Goal: Task Accomplishment & Management: Use online tool/utility

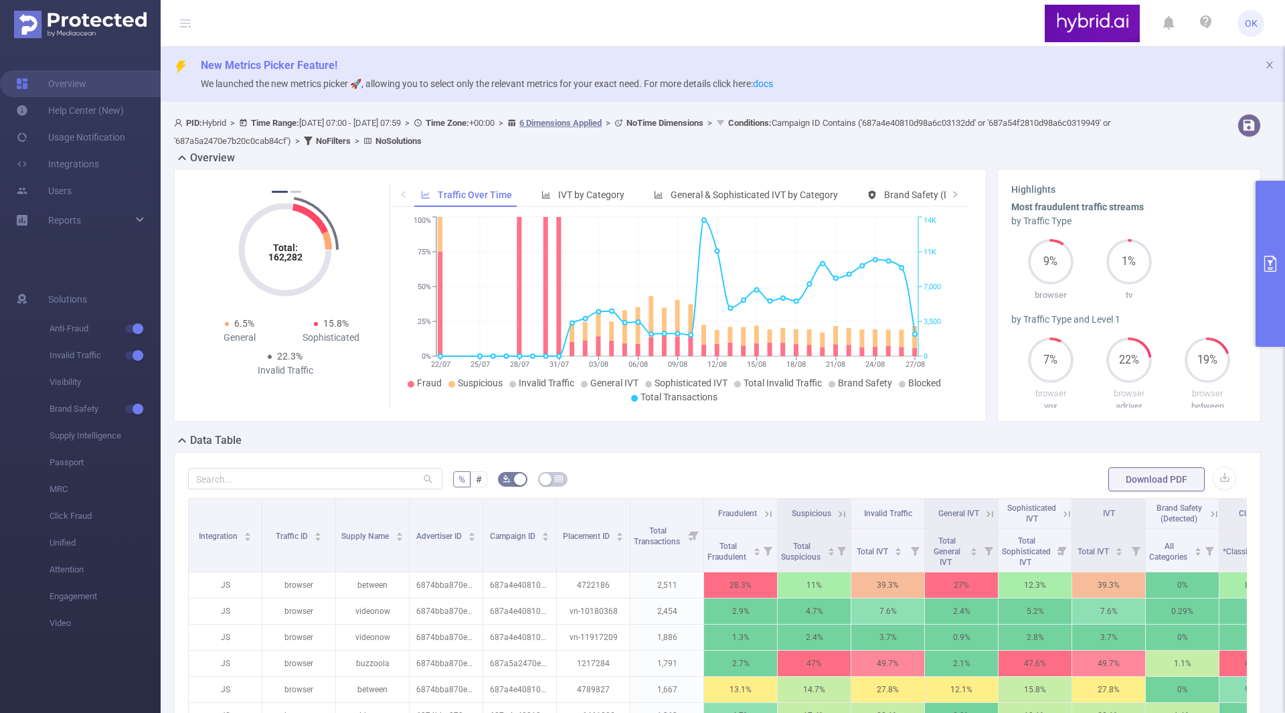
click at [1267, 284] on button "primary" at bounding box center [1269, 264] width 29 height 166
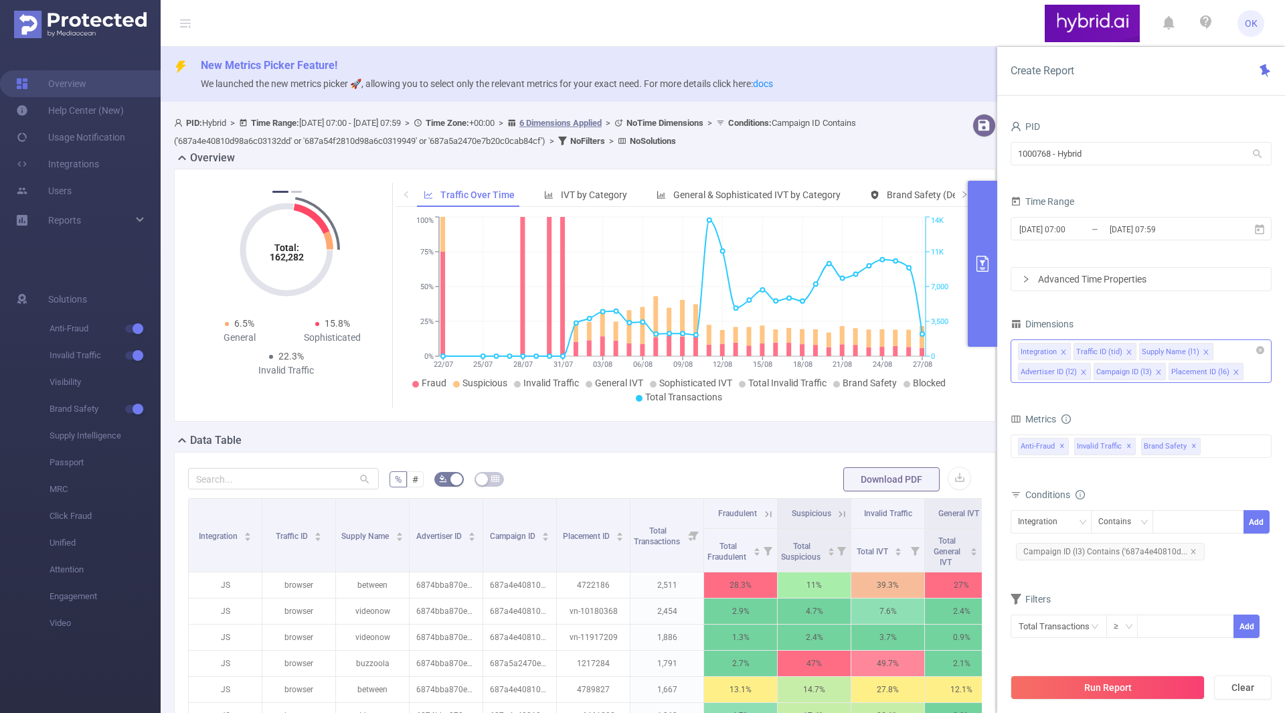
click at [1251, 373] on div "Integration Traffic ID (tid) Supply Name (l1) Advertiser ID (l2) Campaign ID (l…" at bounding box center [1140, 360] width 261 height 43
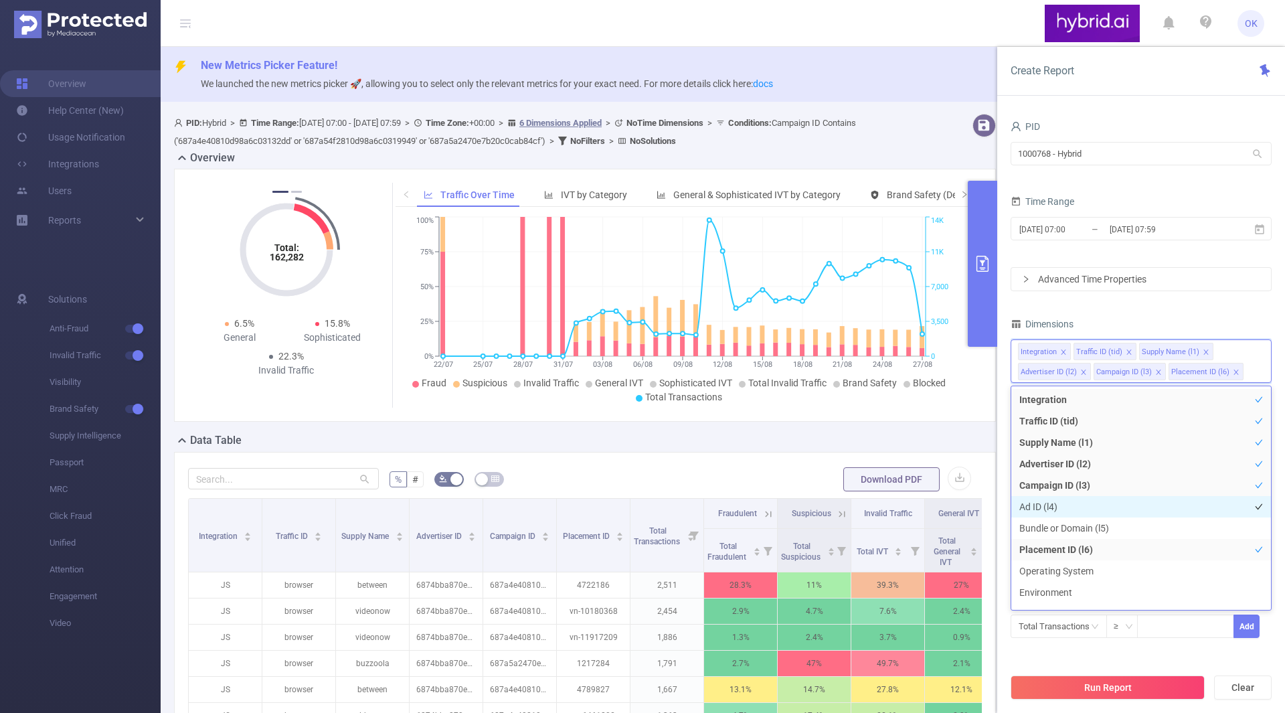
scroll to position [67, 0]
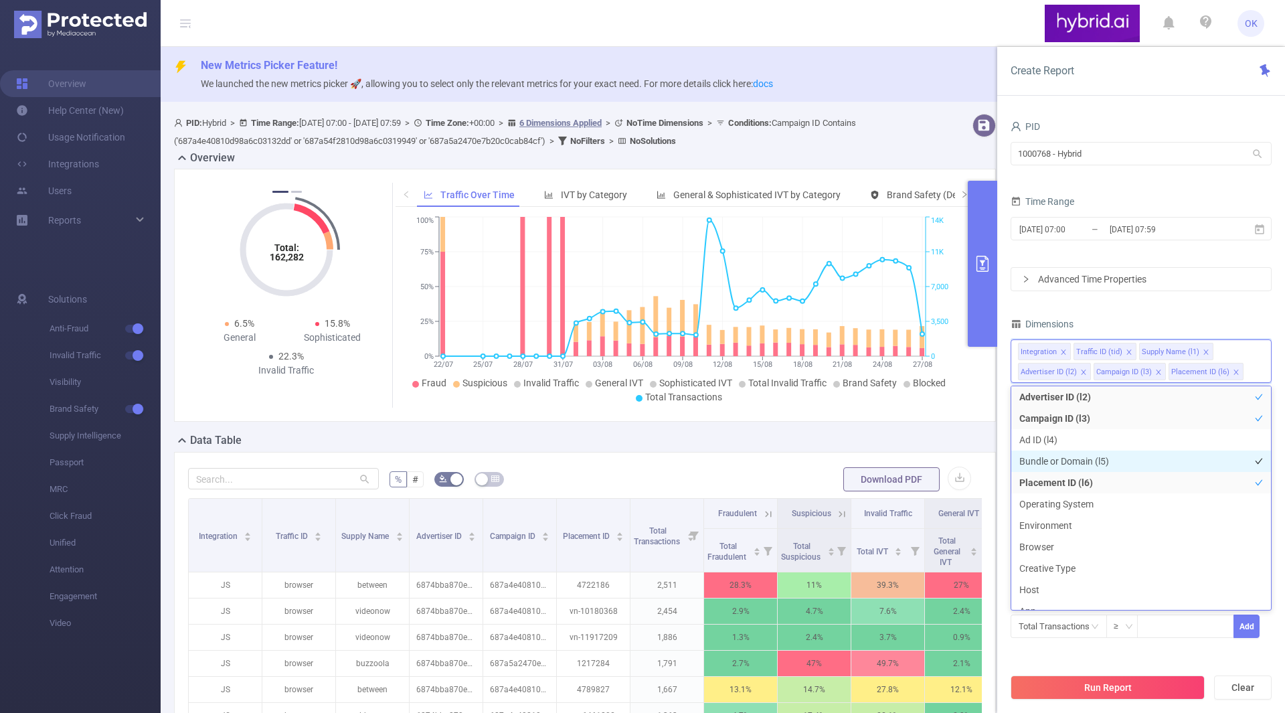
click at [1095, 454] on li "Bundle or Domain (l5)" at bounding box center [1141, 460] width 260 height 21
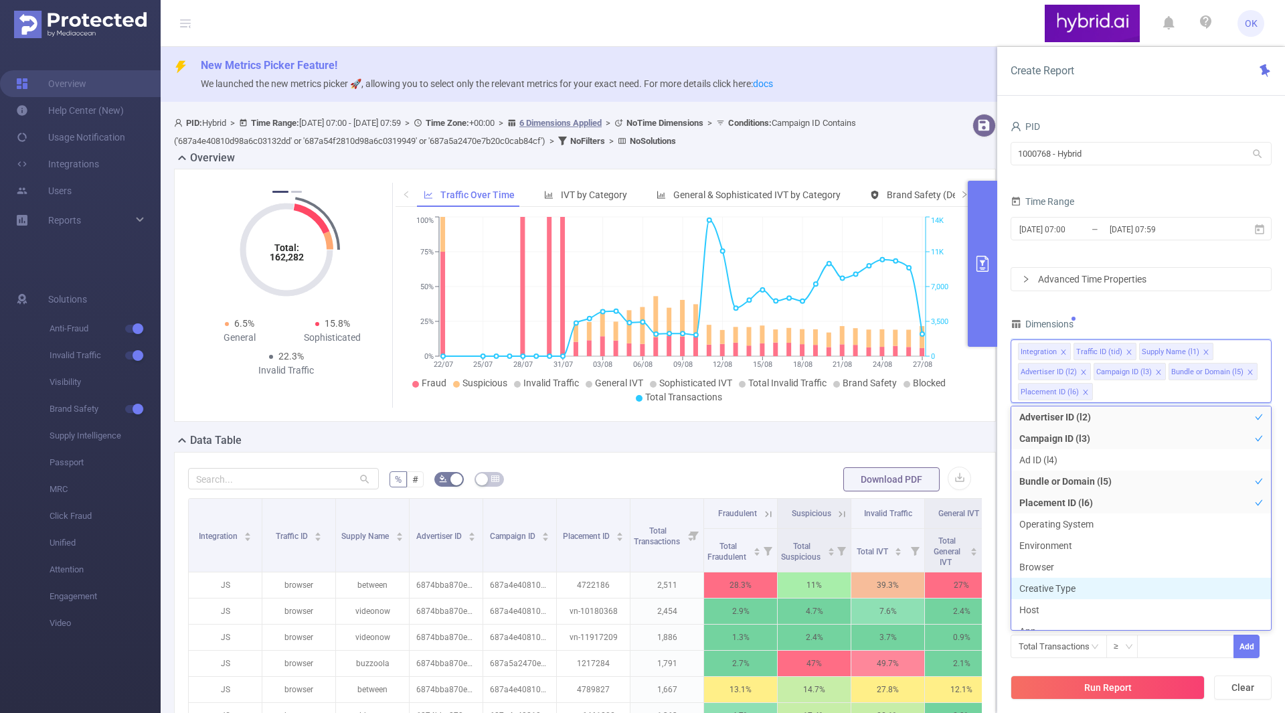
scroll to position [79, 0]
click at [1127, 685] on button "Run Report" at bounding box center [1107, 687] width 194 height 24
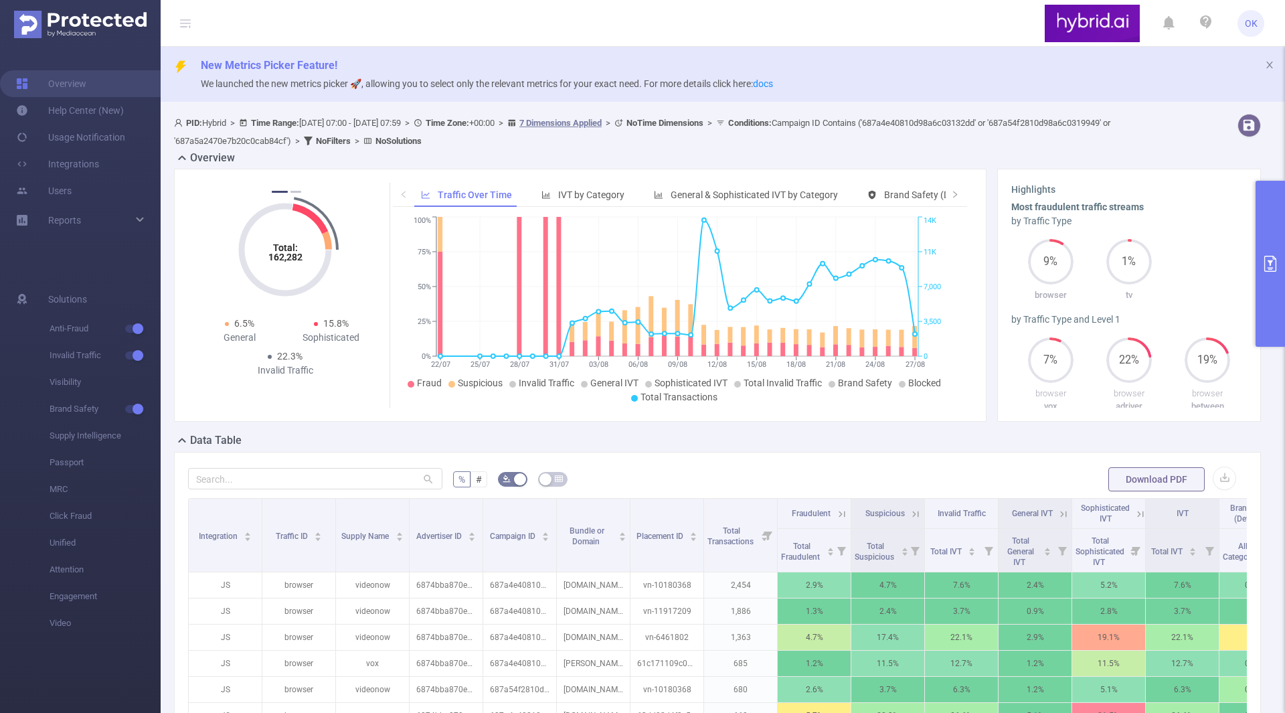
click at [1258, 325] on button "primary" at bounding box center [1269, 264] width 29 height 166
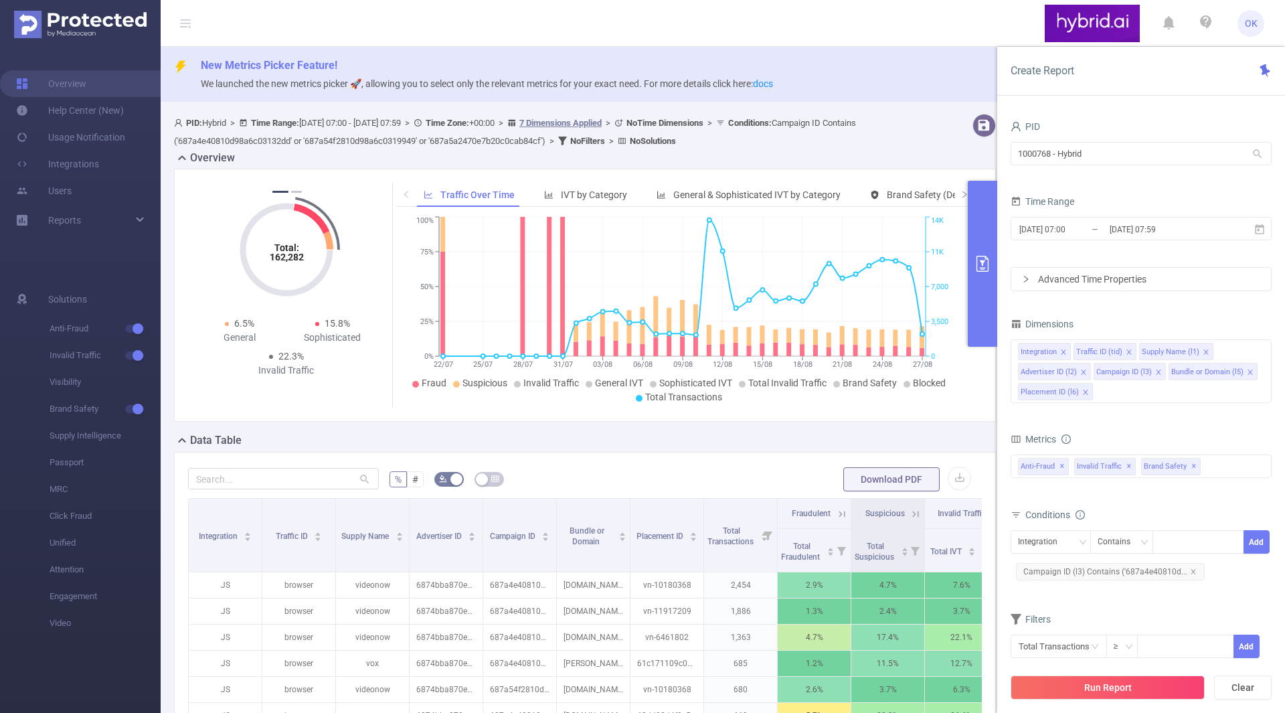
click at [814, 428] on div "Total: 162,282 Total: 162,282 8.7% Fraudulent 13.6% Suspicious 22.3% Invalid Tr…" at bounding box center [585, 301] width 832 height 264
click at [988, 224] on button "primary" at bounding box center [981, 264] width 29 height 166
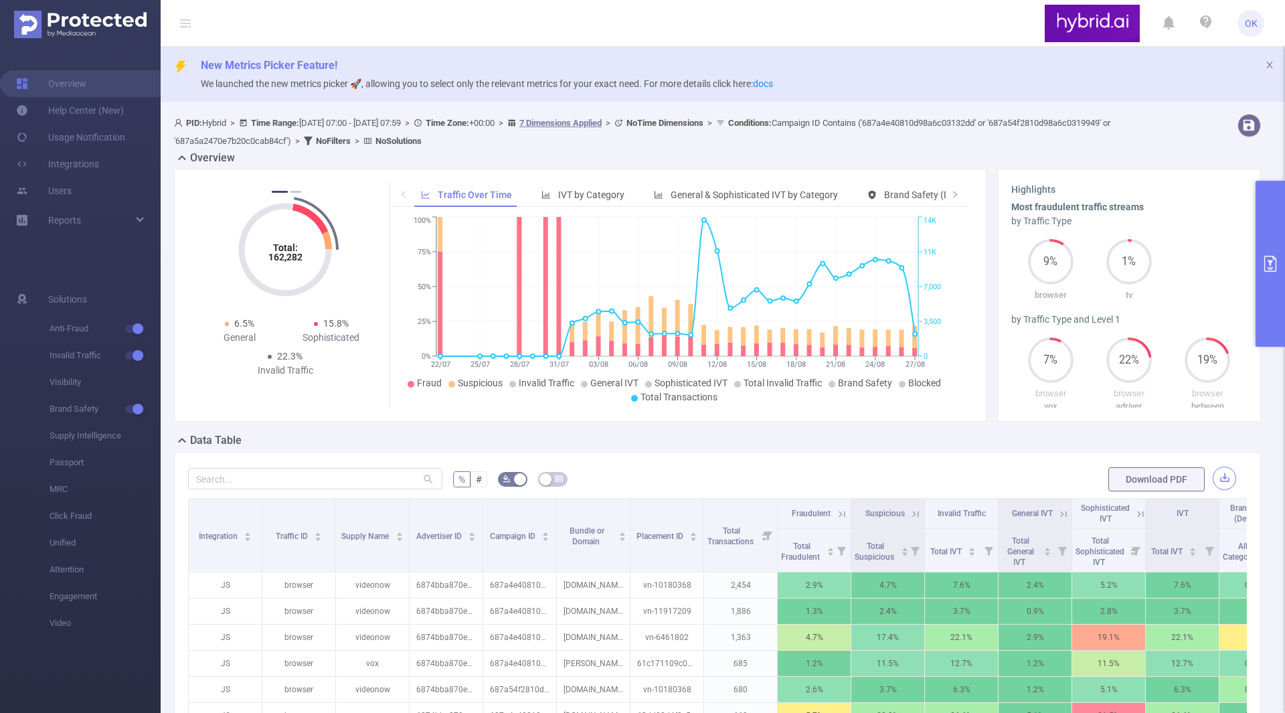
click at [1212, 473] on button "button" at bounding box center [1223, 477] width 23 height 23
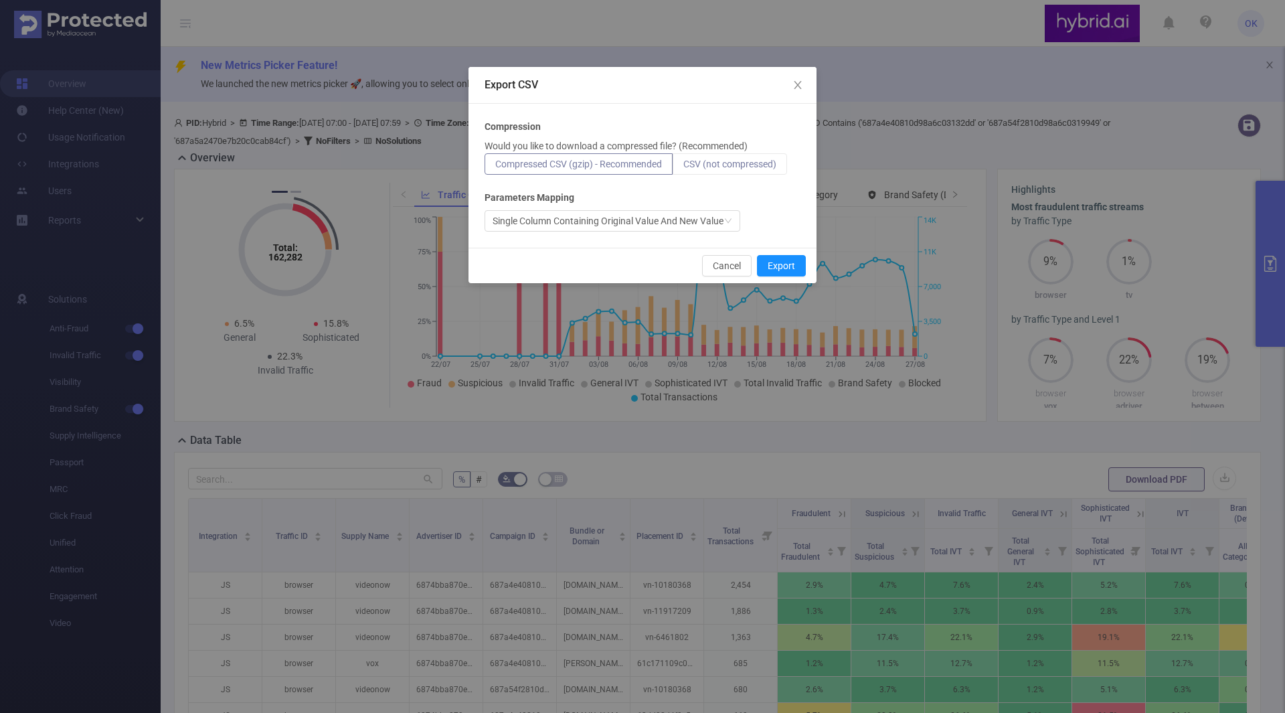
click at [749, 171] on label "CSV (not compressed)" at bounding box center [729, 163] width 114 height 21
click at [683, 167] on input "CSV (not compressed)" at bounding box center [683, 167] width 0 height 0
click at [777, 270] on button "Export" at bounding box center [781, 265] width 49 height 21
